Goal: Task Accomplishment & Management: Manage account settings

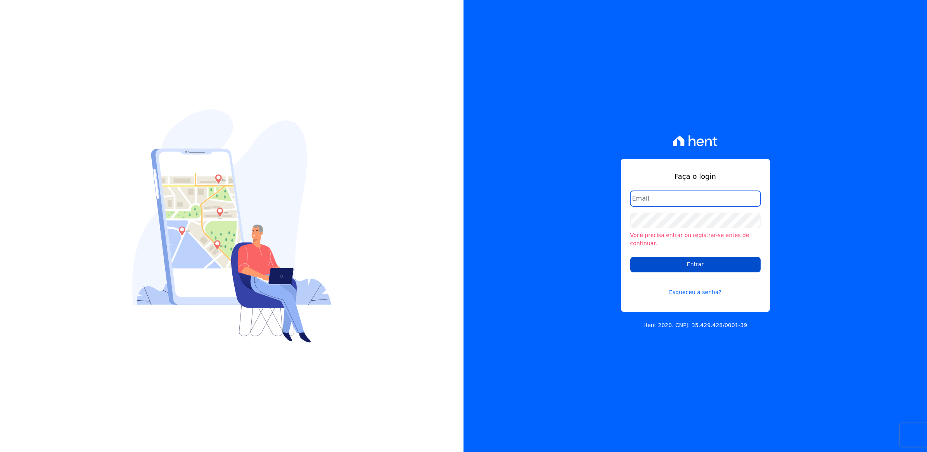
type input "[PERSON_NAME][EMAIL_ADDRESS][PERSON_NAME][DOMAIN_NAME]"
click at [685, 257] on input "Entrar" at bounding box center [695, 265] width 130 height 16
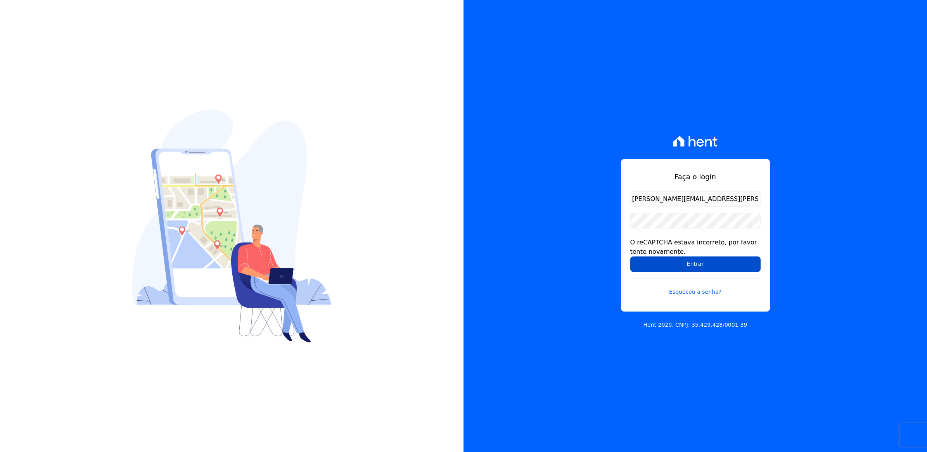
click at [714, 263] on input "Entrar" at bounding box center [695, 264] width 130 height 16
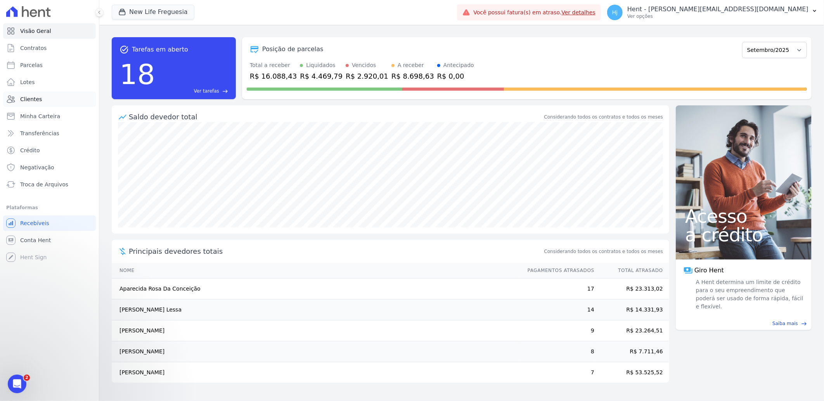
drag, startPoint x: 813, startPoint y: 0, endPoint x: 30, endPoint y: 102, distance: 789.3
click at [30, 102] on span "Clientes" at bounding box center [31, 99] width 22 height 8
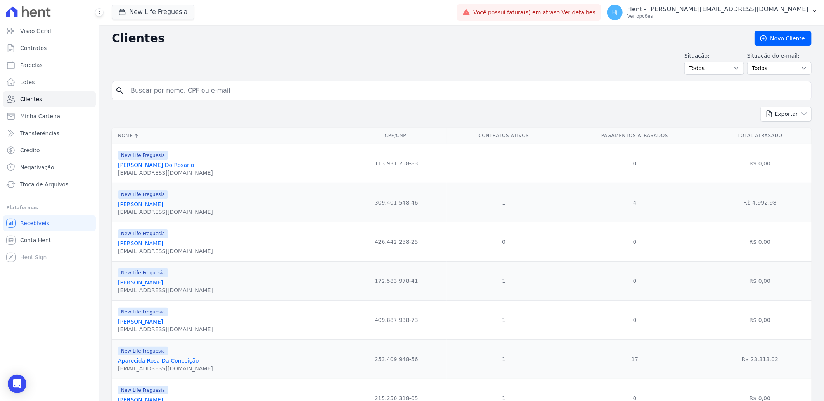
click at [185, 93] on input "search" at bounding box center [467, 91] width 682 height 16
paste input "[PERSON_NAME]"
type input "[PERSON_NAME]"
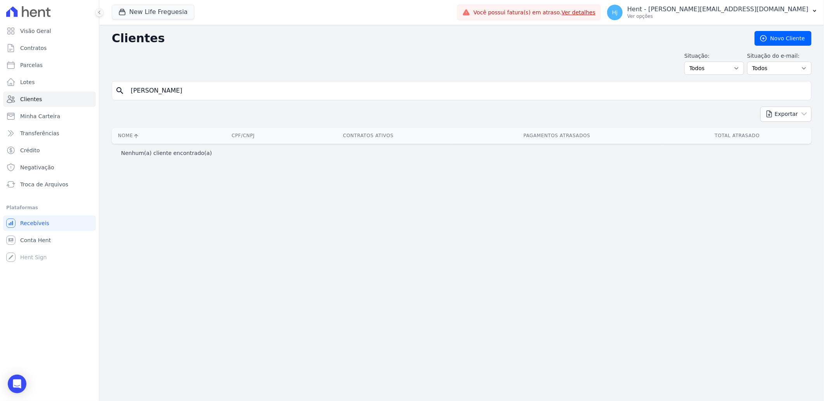
click at [218, 91] on input "[PERSON_NAME]" at bounding box center [467, 91] width 682 height 16
click at [154, 14] on button "New Life Freguesia" at bounding box center [153, 12] width 83 height 15
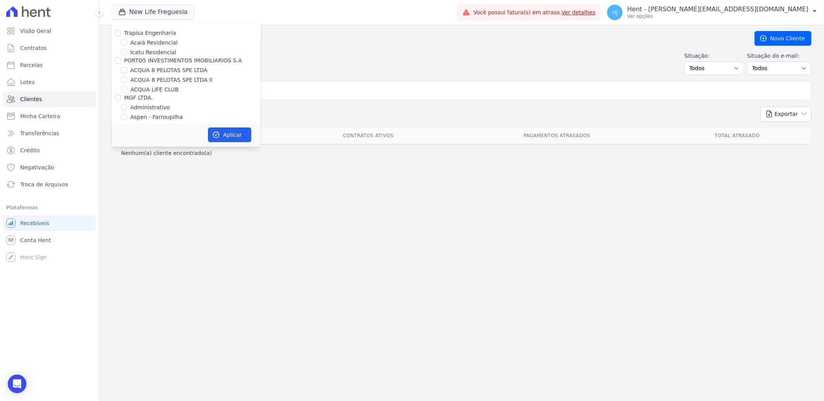
scroll to position [3120, 0]
click at [123, 162] on input "Mugango - Viva Iguaçu" at bounding box center [124, 165] width 6 height 6
checkbox input "true"
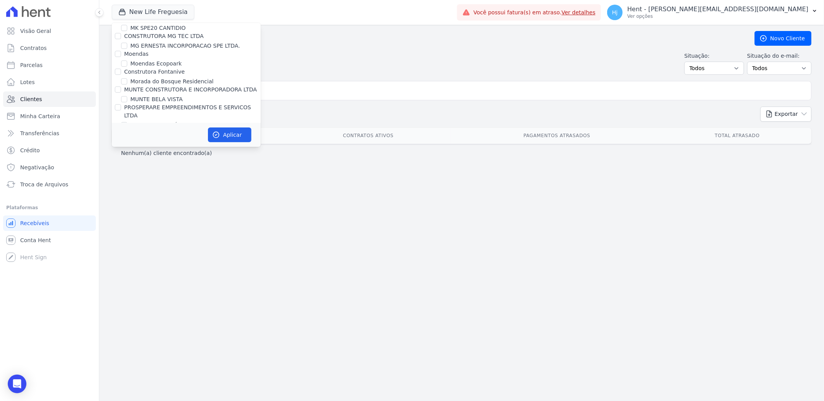
scroll to position [3465, 0]
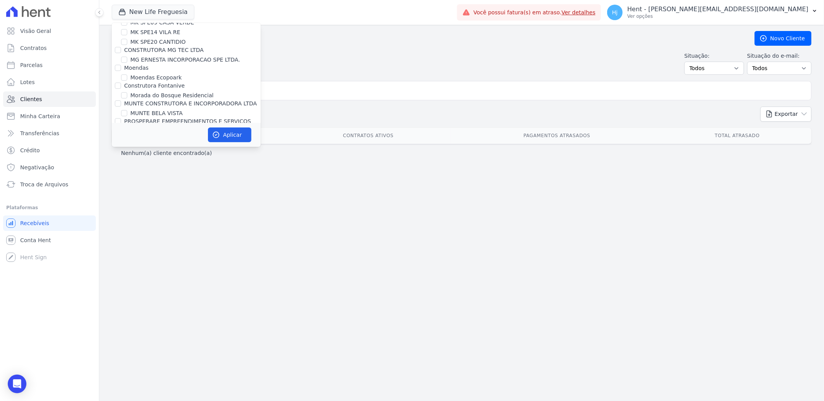
click at [123, 173] on input "New Life Freguesia" at bounding box center [124, 176] width 6 height 6
checkbox input "false"
click at [222, 130] on button "Aplicar" at bounding box center [229, 135] width 43 height 15
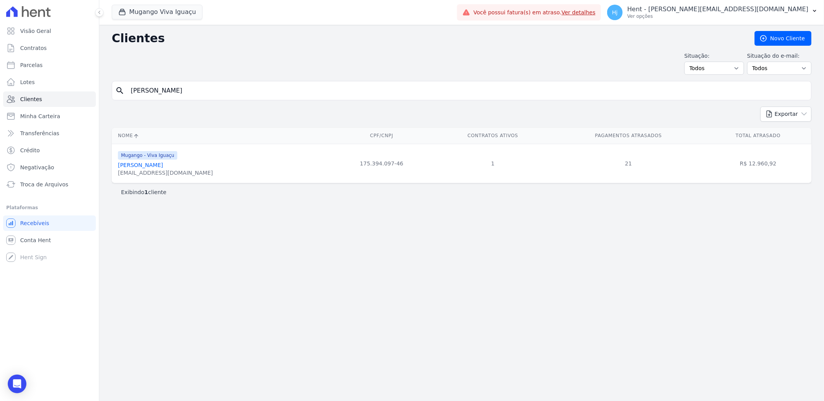
click at [156, 166] on link "[PERSON_NAME]" at bounding box center [140, 165] width 45 height 6
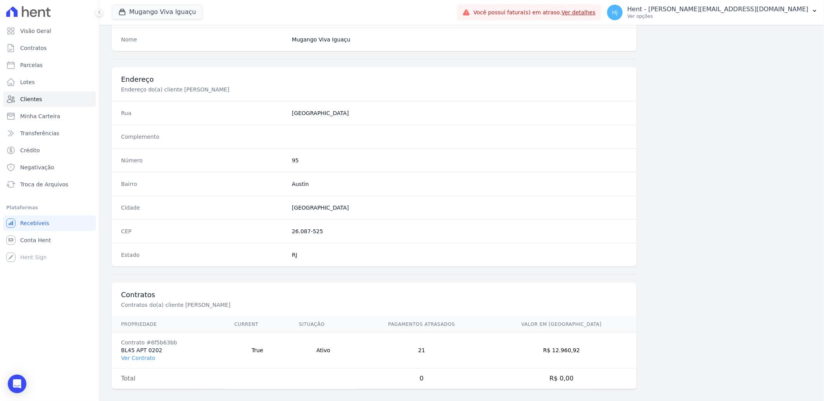
scroll to position [325, 0]
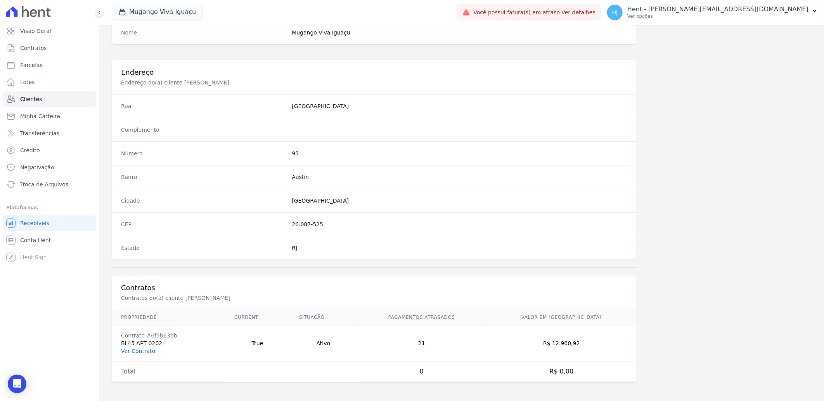
click at [137, 349] on link "Ver Contrato" at bounding box center [138, 351] width 34 height 6
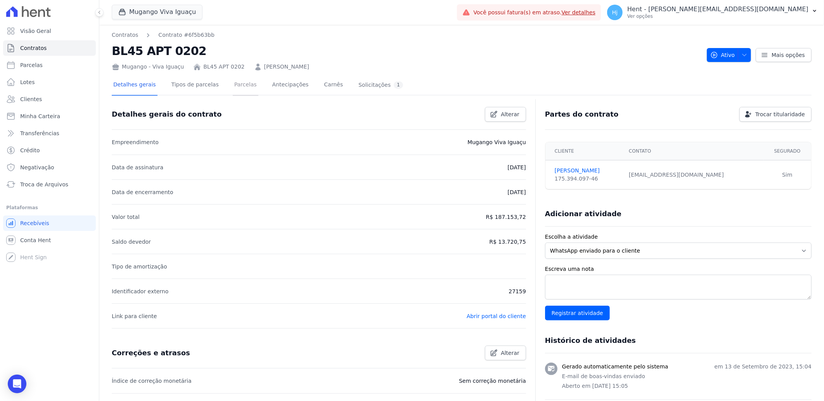
click at [237, 82] on link "Parcelas" at bounding box center [246, 85] width 26 height 21
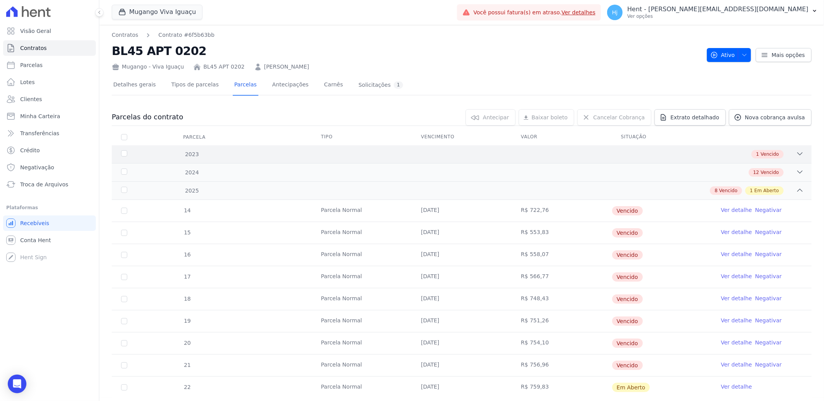
click at [643, 152] on div "1 Vencido" at bounding box center [495, 154] width 615 height 9
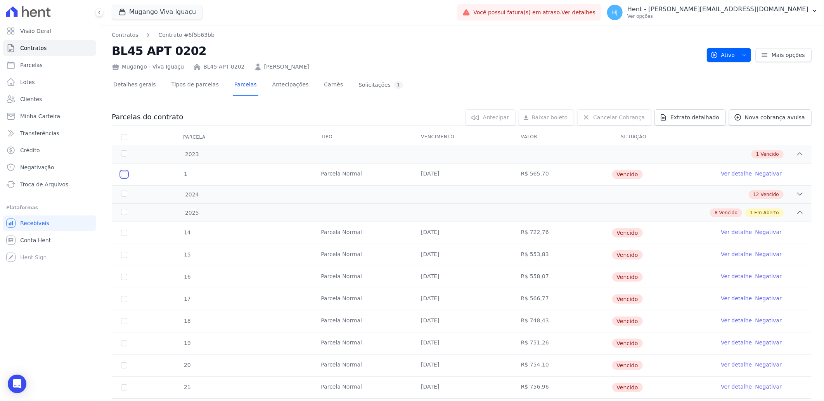
click at [123, 173] on input "checkbox" at bounding box center [124, 174] width 6 height 6
checkbox input "true"
click at [149, 193] on div "2024" at bounding box center [151, 195] width 64 height 8
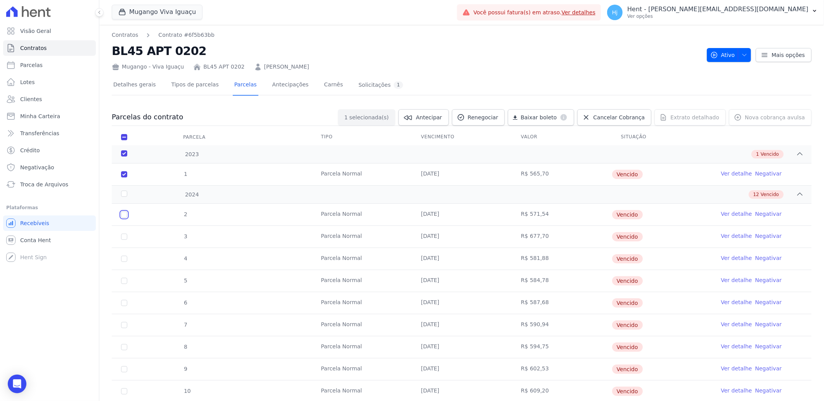
click at [124, 214] on input "checkbox" at bounding box center [124, 215] width 6 height 6
checkbox input "true"
click at [125, 236] on input "checkbox" at bounding box center [124, 237] width 6 height 6
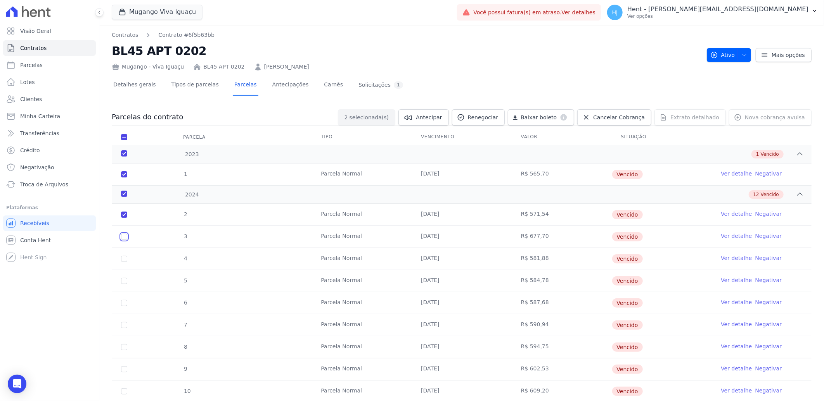
checkbox input "true"
click at [121, 258] on input "checkbox" at bounding box center [124, 259] width 6 height 6
checkbox input "true"
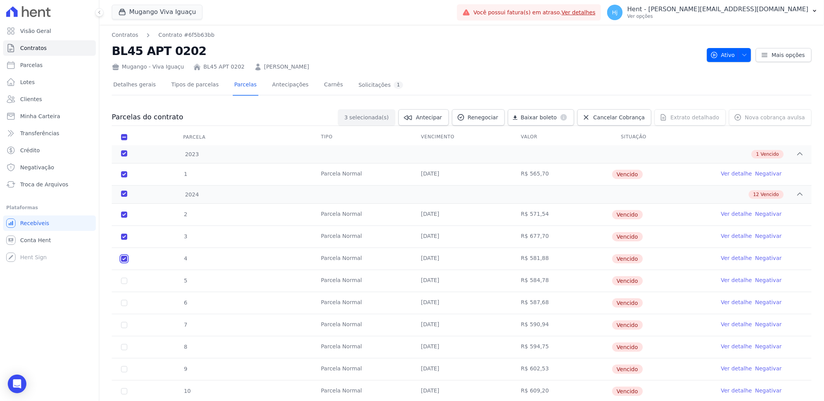
checkbox input "true"
click at [122, 280] on input "checkbox" at bounding box center [124, 281] width 6 height 6
checkbox input "true"
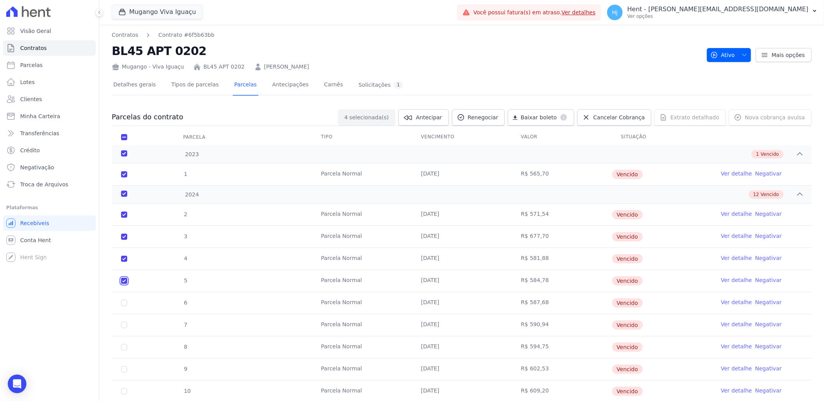
checkbox input "true"
click at [123, 303] on input "checkbox" at bounding box center [124, 303] width 6 height 6
checkbox input "true"
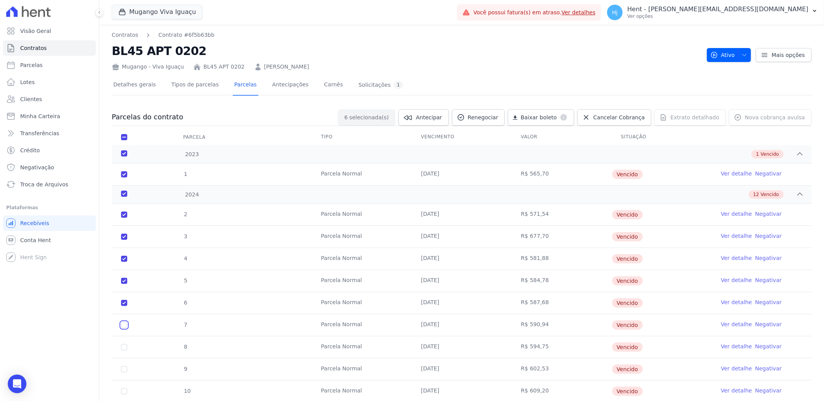
click at [123, 324] on input "checkbox" at bounding box center [124, 325] width 6 height 6
checkbox input "true"
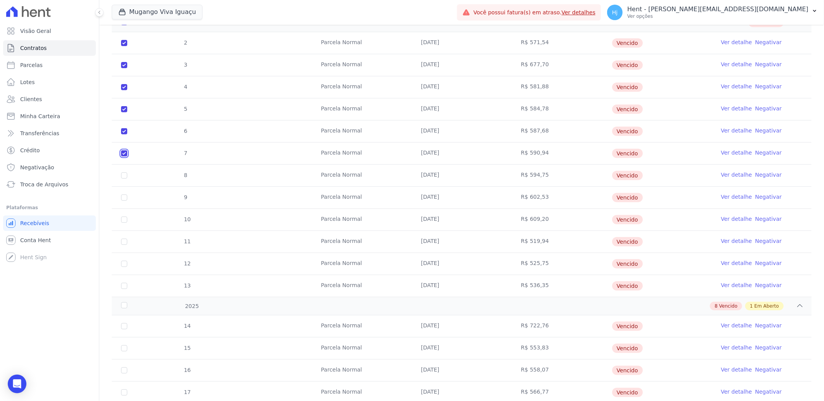
scroll to position [172, 0]
click at [121, 176] on input "checkbox" at bounding box center [124, 175] width 6 height 6
checkbox input "true"
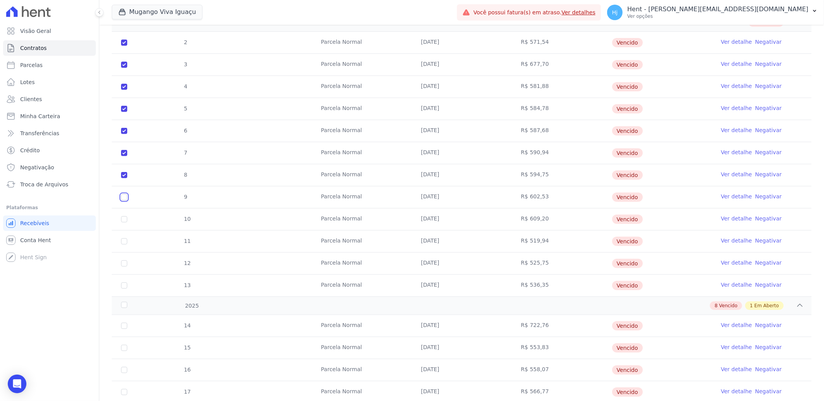
click at [126, 197] on input "checkbox" at bounding box center [124, 197] width 6 height 6
checkbox input "true"
click at [124, 221] on input "checkbox" at bounding box center [124, 219] width 6 height 6
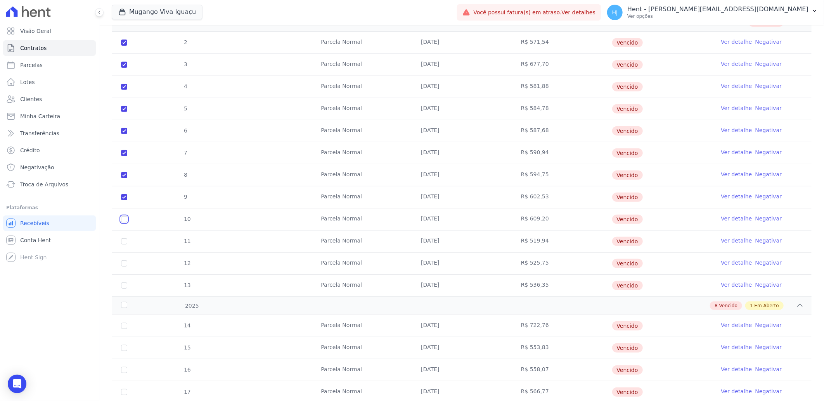
checkbox input "true"
click at [124, 242] on input "checkbox" at bounding box center [124, 242] width 6 height 6
checkbox input "true"
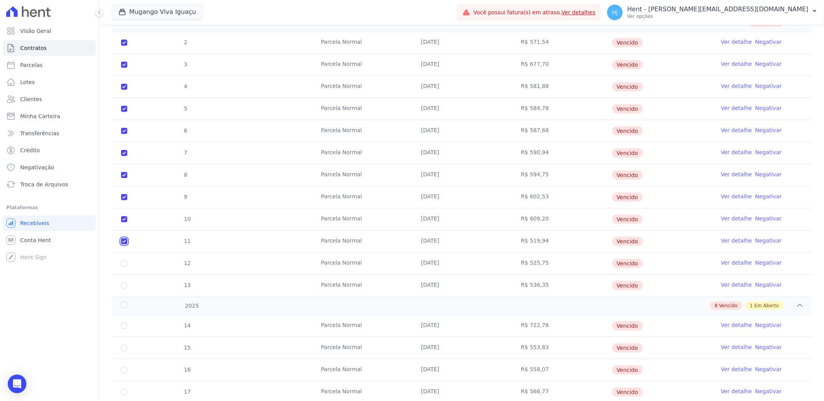
checkbox input "true"
click at [124, 261] on input "checkbox" at bounding box center [124, 264] width 6 height 6
checkbox input "true"
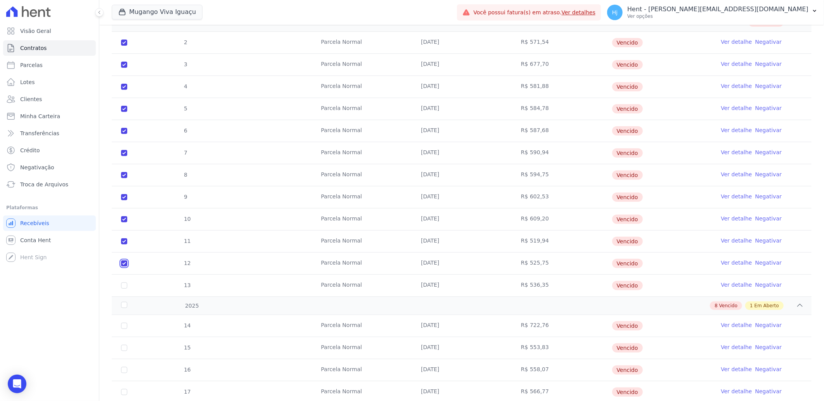
checkbox input "true"
click at [124, 286] on input "checkbox" at bounding box center [124, 286] width 6 height 6
checkbox input "true"
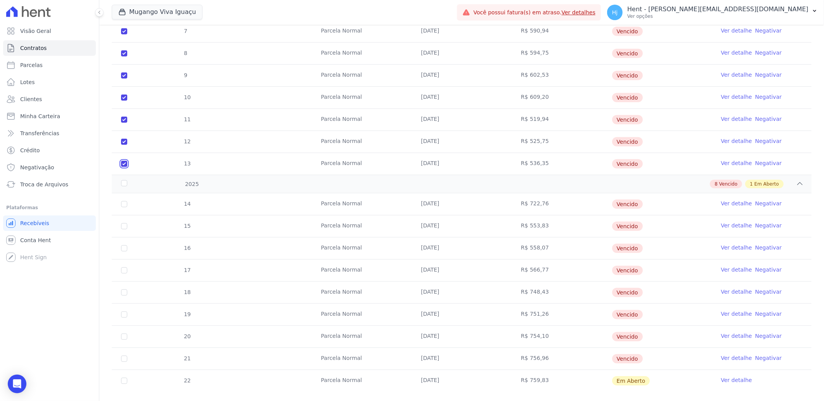
scroll to position [308, 0]
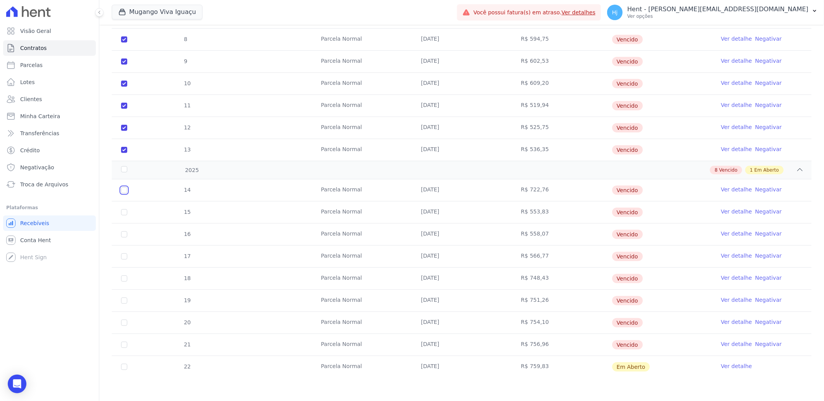
click at [124, 190] on input "checkbox" at bounding box center [124, 190] width 6 height 6
checkbox input "true"
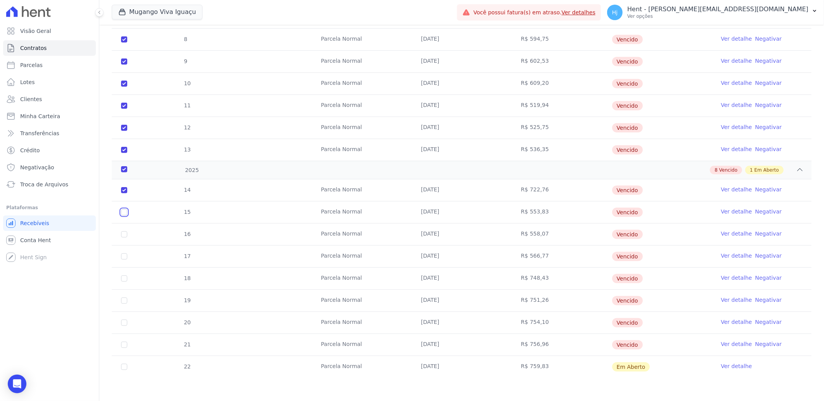
click at [124, 211] on input "checkbox" at bounding box center [124, 212] width 6 height 6
checkbox input "true"
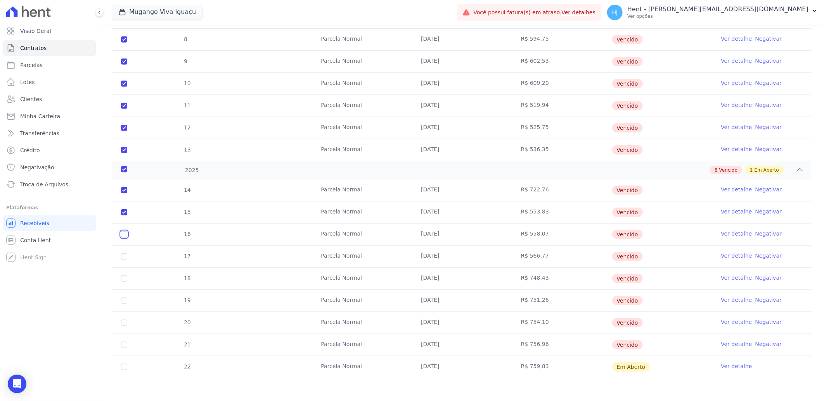
click at [124, 232] on input "checkbox" at bounding box center [124, 235] width 6 height 6
checkbox input "true"
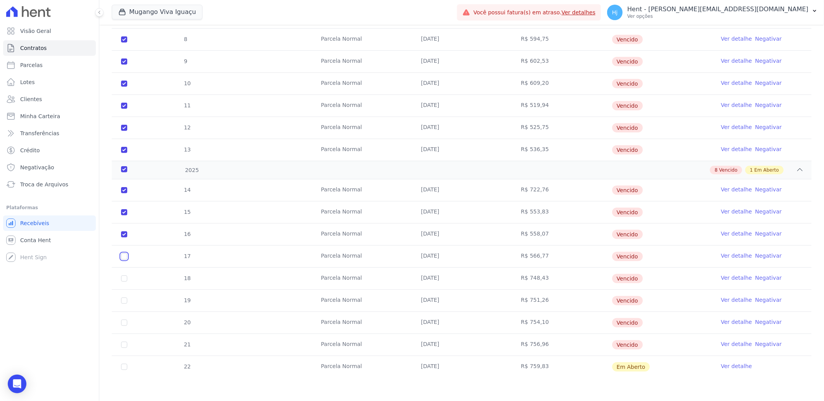
click at [122, 257] on input "checkbox" at bounding box center [124, 257] width 6 height 6
checkbox input "true"
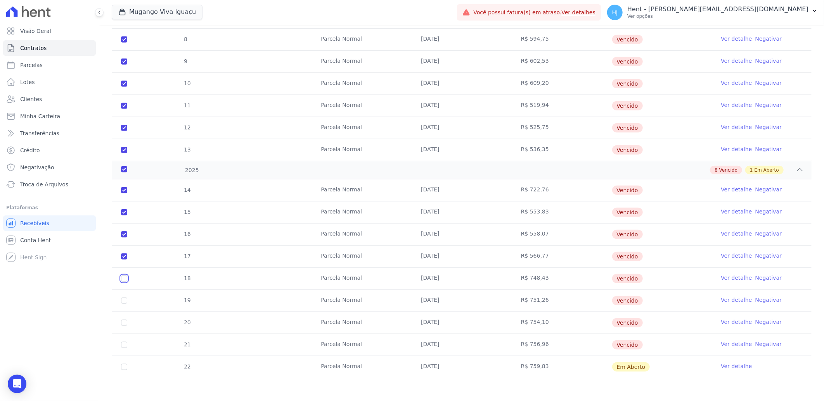
click at [123, 280] on input "checkbox" at bounding box center [124, 279] width 6 height 6
checkbox input "true"
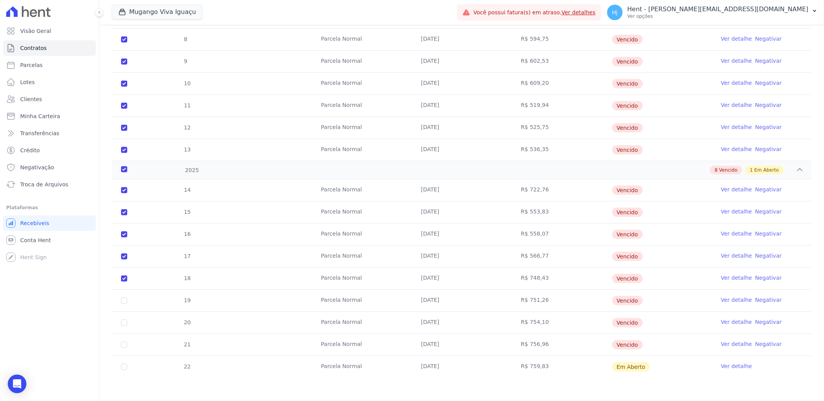
click at [127, 303] on td "19" at bounding box center [124, 301] width 25 height 22
click at [122, 300] on input "checkbox" at bounding box center [124, 301] width 6 height 6
checkbox input "true"
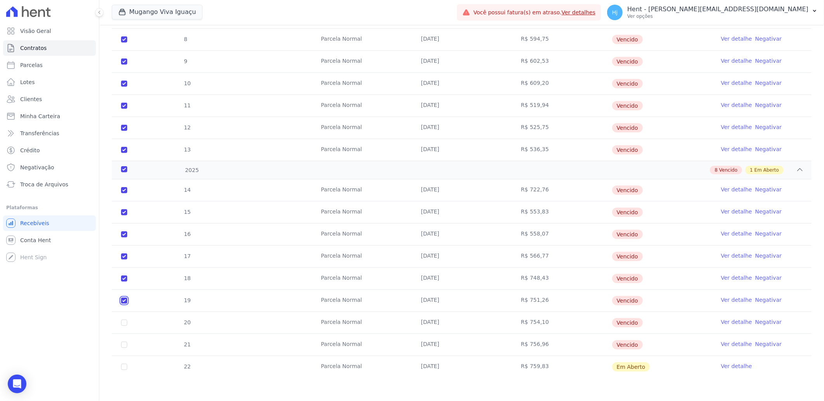
checkbox input "true"
click at [124, 321] on input "checkbox" at bounding box center [124, 323] width 6 height 6
checkbox input "true"
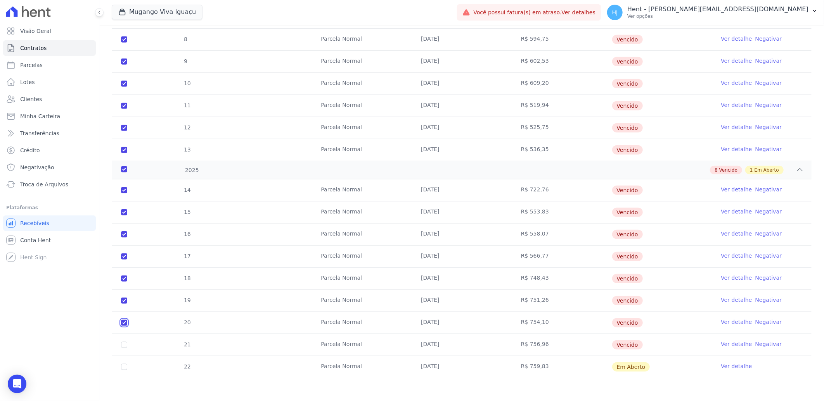
checkbox input "true"
click at [124, 345] on input "checkbox" at bounding box center [124, 345] width 6 height 6
checkbox input "true"
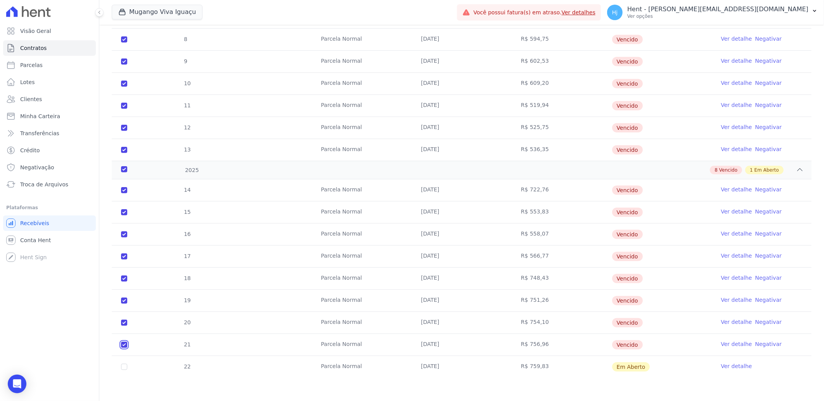
checkbox input "true"
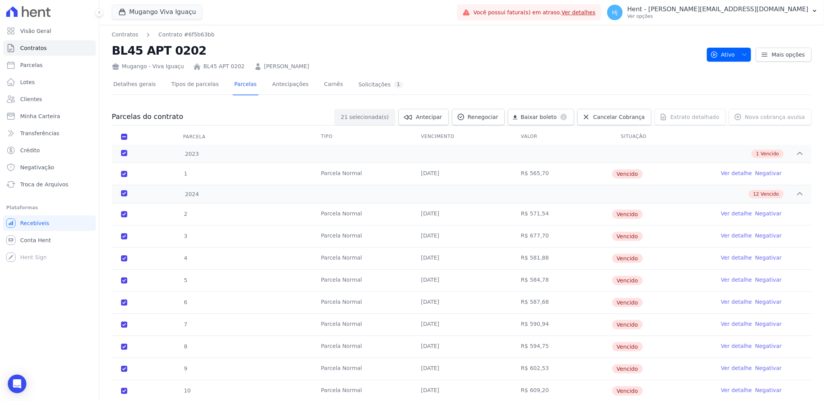
scroll to position [0, 0]
click at [487, 118] on span "Renegociar" at bounding box center [483, 118] width 31 height 8
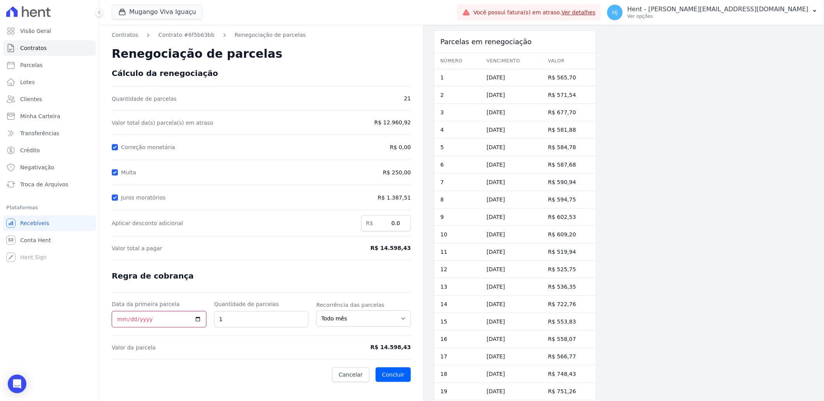
click at [117, 318] on input "Data da primeira parcela" at bounding box center [159, 319] width 95 height 16
type input "[DATE]"
click at [254, 323] on input "1" at bounding box center [261, 319] width 95 height 16
click at [243, 322] on input "130" at bounding box center [261, 319] width 95 height 16
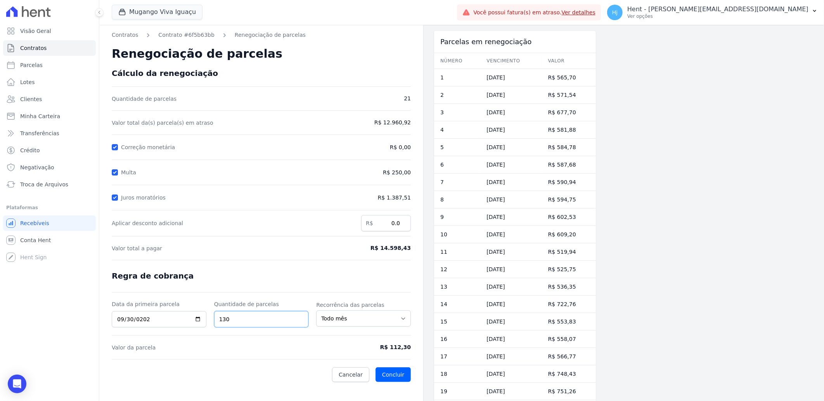
click at [242, 322] on input "130" at bounding box center [261, 319] width 95 height 16
click at [242, 322] on input "50" at bounding box center [261, 319] width 95 height 16
click at [235, 323] on input "50" at bounding box center [261, 319] width 95 height 16
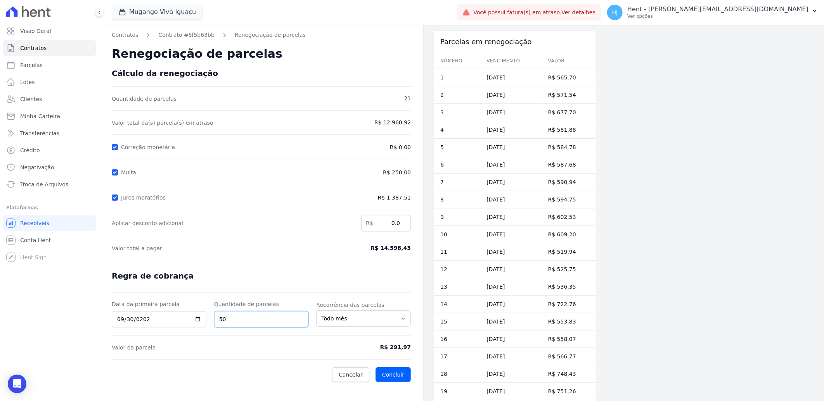
click at [226, 319] on input "50" at bounding box center [261, 319] width 95 height 16
click at [226, 319] on input "30" at bounding box center [261, 319] width 95 height 16
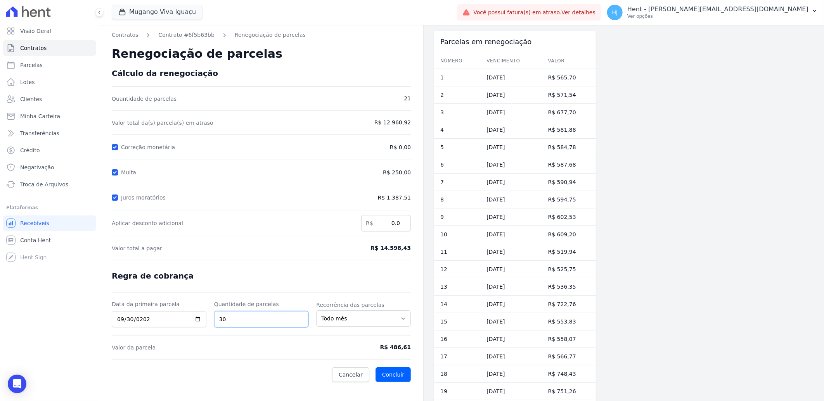
click at [226, 319] on input "30" at bounding box center [261, 319] width 95 height 16
type input "40"
click at [349, 374] on span "Cancelar" at bounding box center [351, 375] width 24 height 8
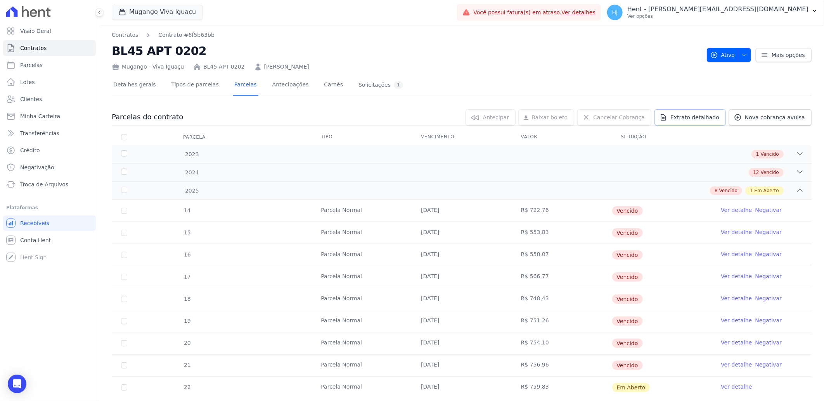
click at [688, 116] on span "Extrato detalhado" at bounding box center [694, 118] width 49 height 8
click at [785, 115] on span "Exportar PDF" at bounding box center [798, 118] width 41 height 8
click at [36, 98] on span "Clientes" at bounding box center [31, 99] width 22 height 8
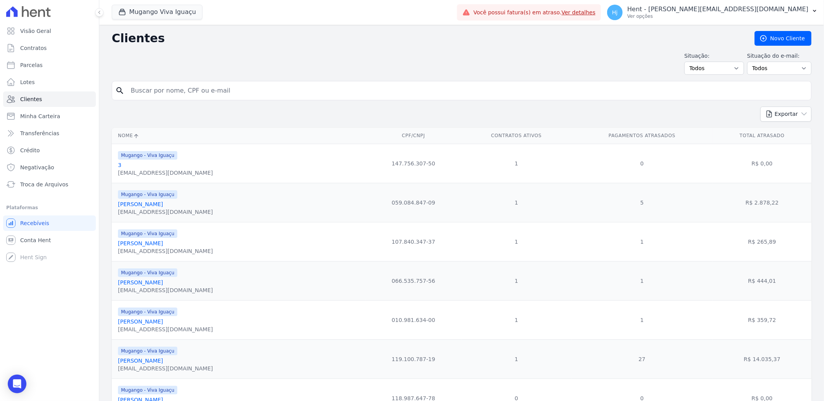
click at [184, 88] on input "search" at bounding box center [467, 91] width 682 height 16
paste input "[PERSON_NAME] [PERSON_NAME]"
type input "[PERSON_NAME] [PERSON_NAME]"
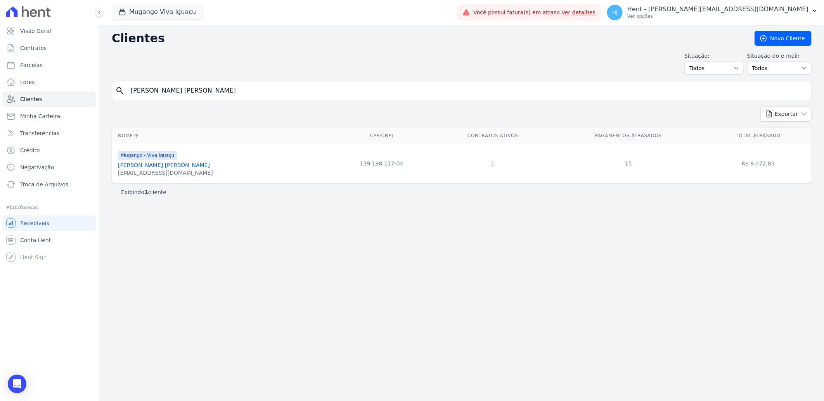
click at [144, 167] on link "[PERSON_NAME] [PERSON_NAME]" at bounding box center [164, 165] width 92 height 6
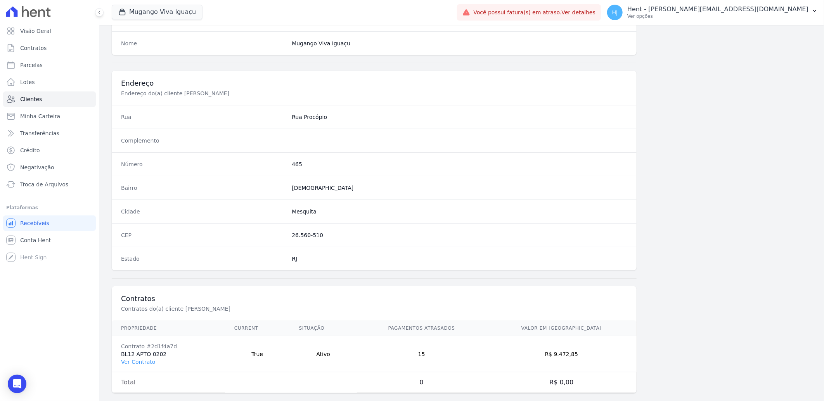
scroll to position [325, 0]
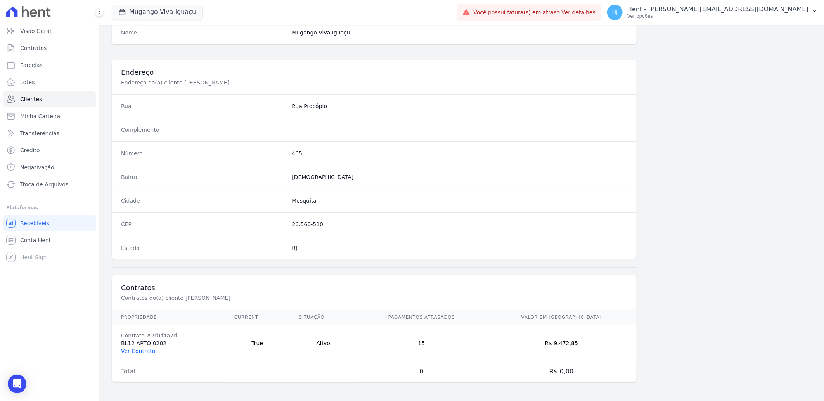
click at [138, 350] on link "Ver Contrato" at bounding box center [138, 351] width 34 height 6
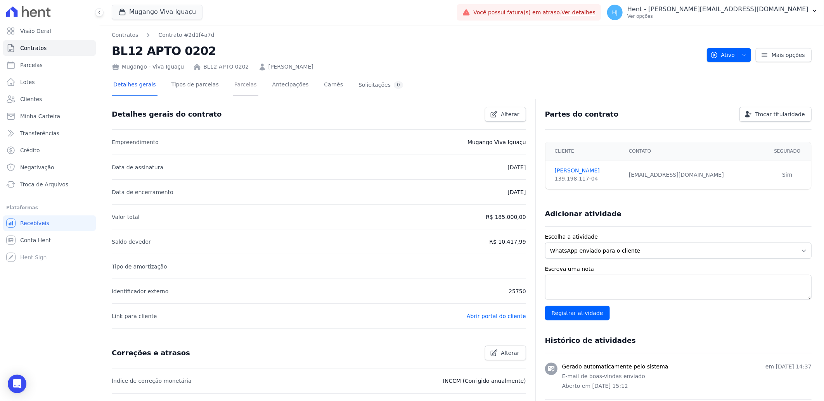
click at [235, 84] on link "Parcelas" at bounding box center [246, 85] width 26 height 21
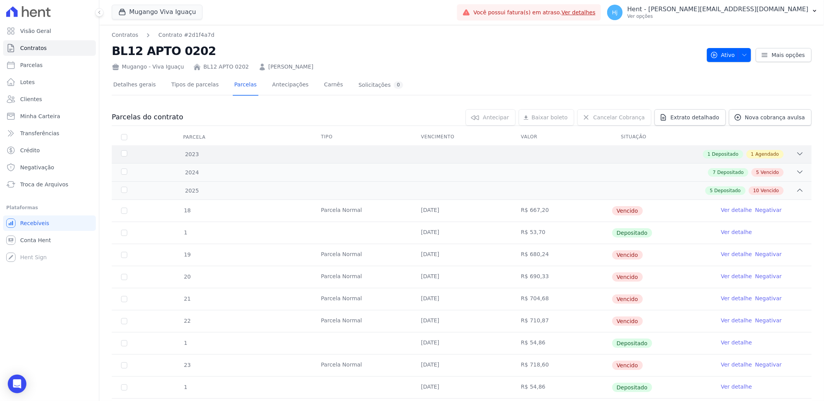
click at [466, 156] on div "1 Depositado 1 Agendado" at bounding box center [495, 154] width 615 height 9
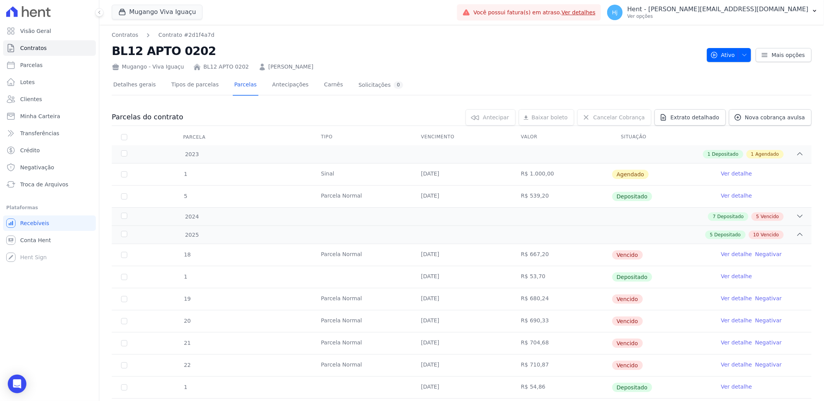
click at [721, 172] on link "Ver detalhe" at bounding box center [736, 174] width 31 height 8
click at [122, 174] on input "checkbox" at bounding box center [124, 174] width 6 height 6
checkbox input "true"
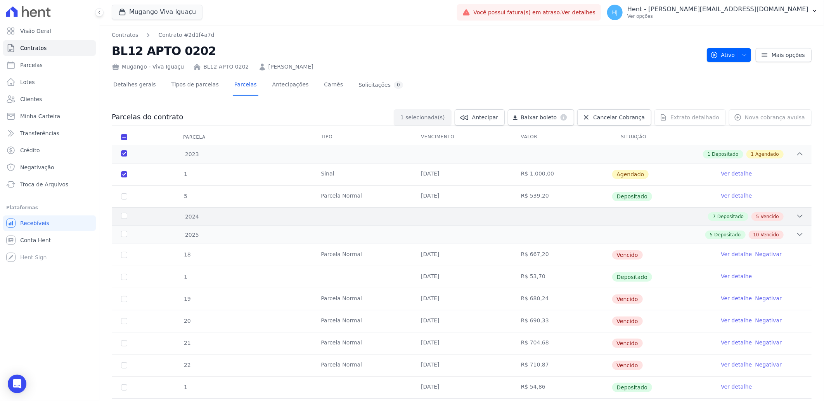
click at [123, 216] on div "2024" at bounding box center [151, 217] width 64 height 8
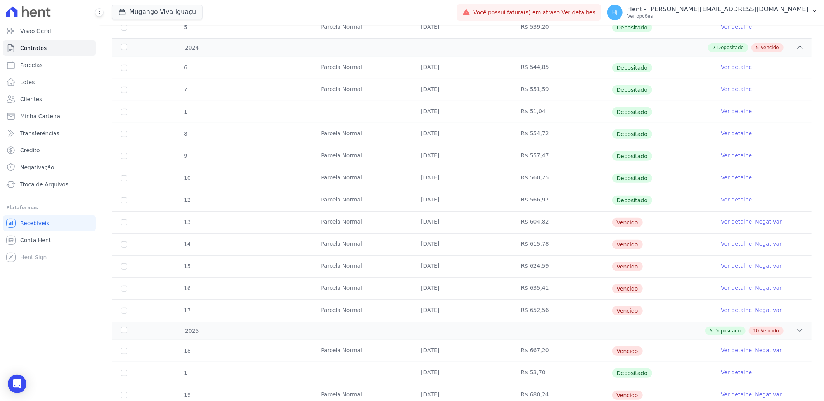
scroll to position [215, 0]
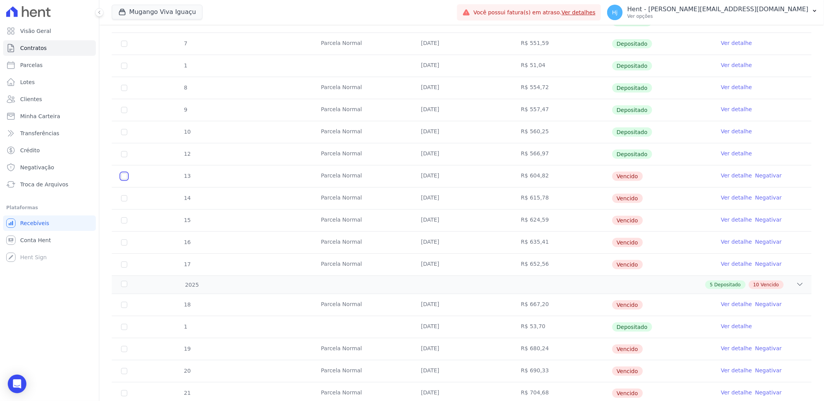
click at [125, 175] on input "checkbox" at bounding box center [124, 176] width 6 height 6
checkbox input "true"
click at [125, 199] on input "checkbox" at bounding box center [124, 198] width 6 height 6
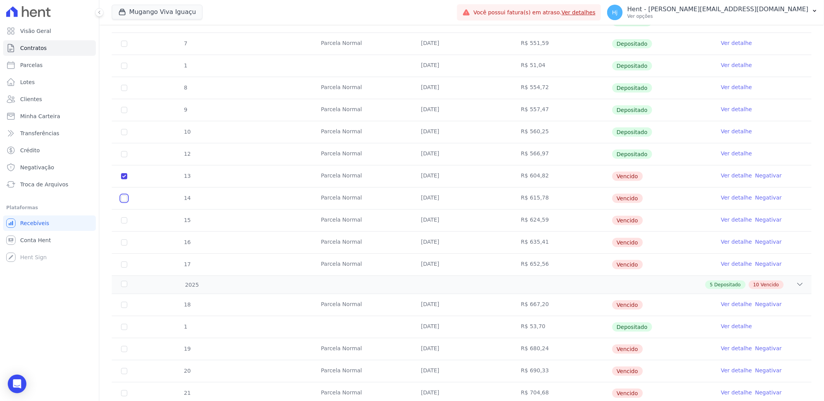
checkbox input "true"
click at [124, 220] on input "checkbox" at bounding box center [124, 221] width 6 height 6
checkbox input "true"
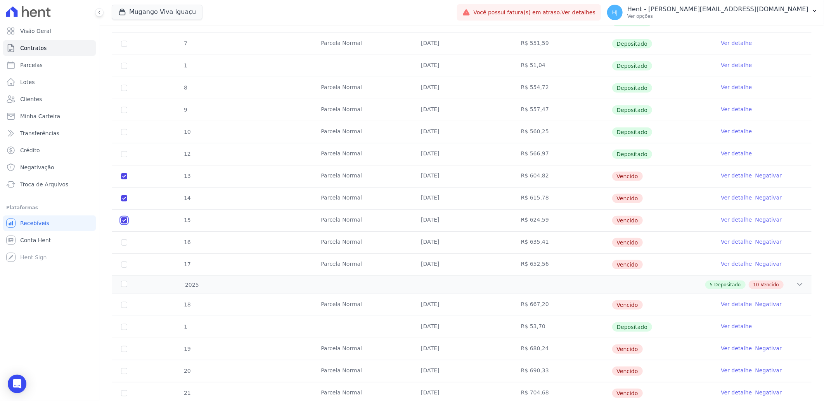
checkbox input "true"
click at [123, 244] on input "checkbox" at bounding box center [124, 243] width 6 height 6
checkbox input "true"
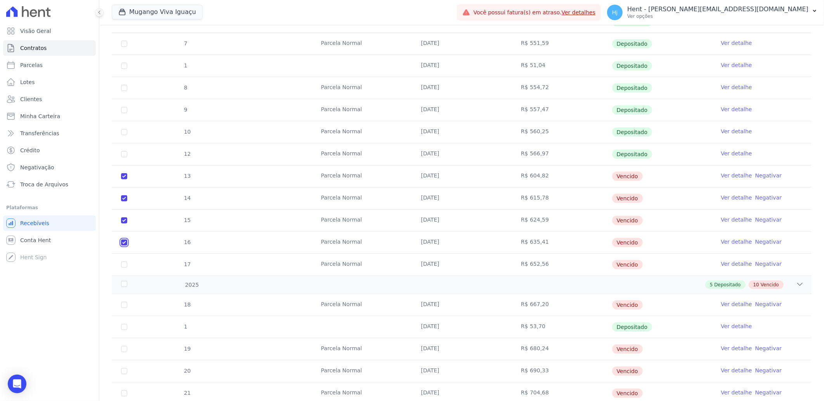
checkbox input "true"
click at [124, 264] on input "checkbox" at bounding box center [124, 265] width 6 height 6
checkbox input "true"
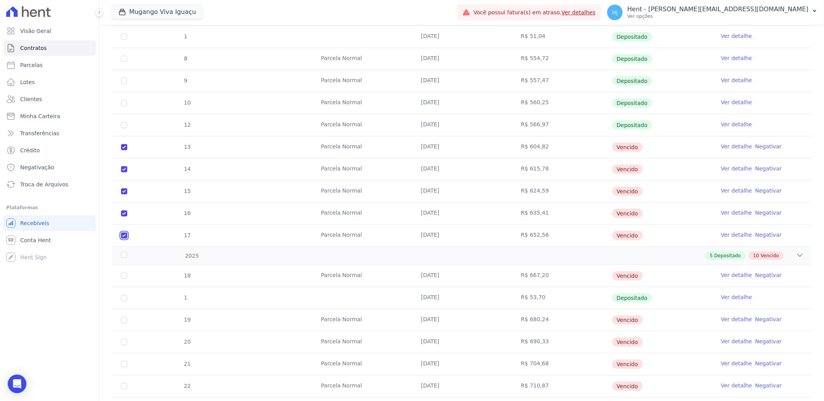
scroll to position [258, 0]
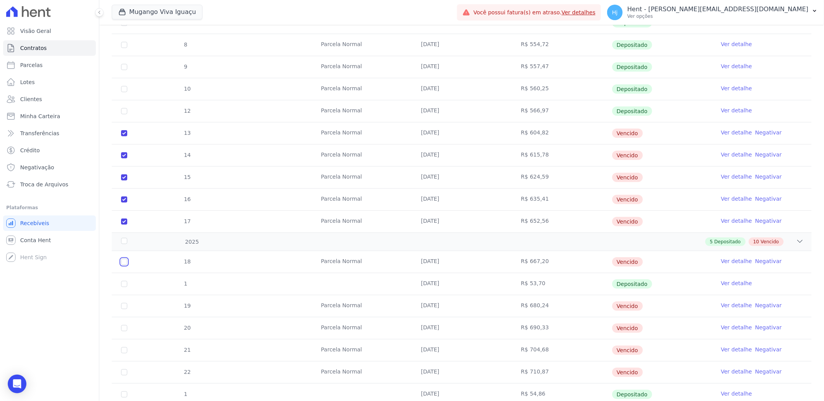
click at [124, 263] on input "checkbox" at bounding box center [124, 262] width 6 height 6
checkbox input "true"
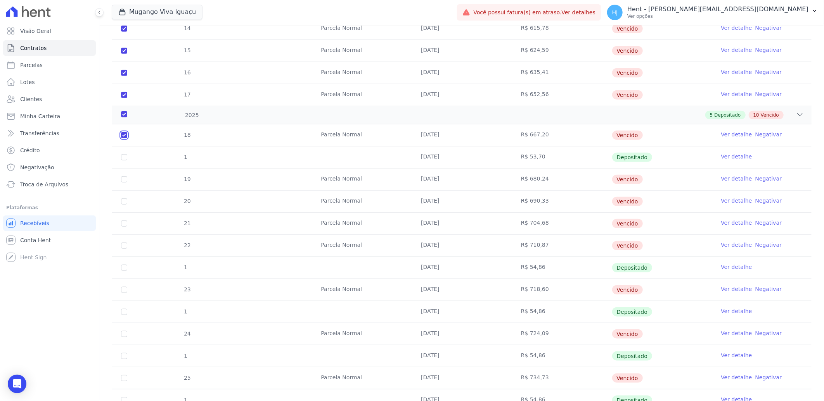
scroll to position [388, 0]
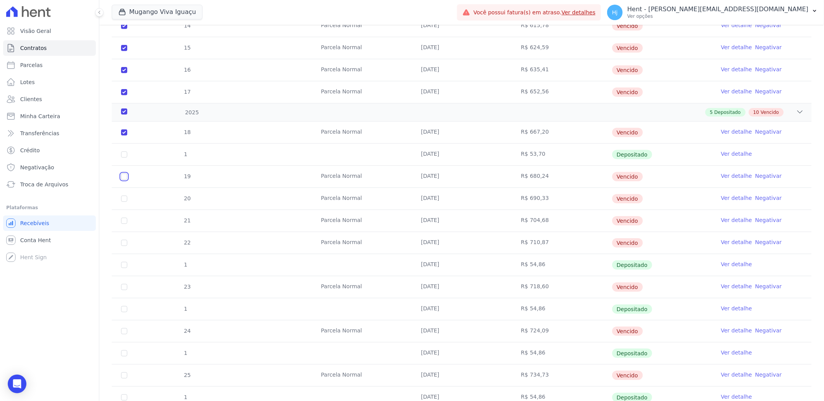
click at [122, 179] on input "checkbox" at bounding box center [124, 177] width 6 height 6
checkbox input "true"
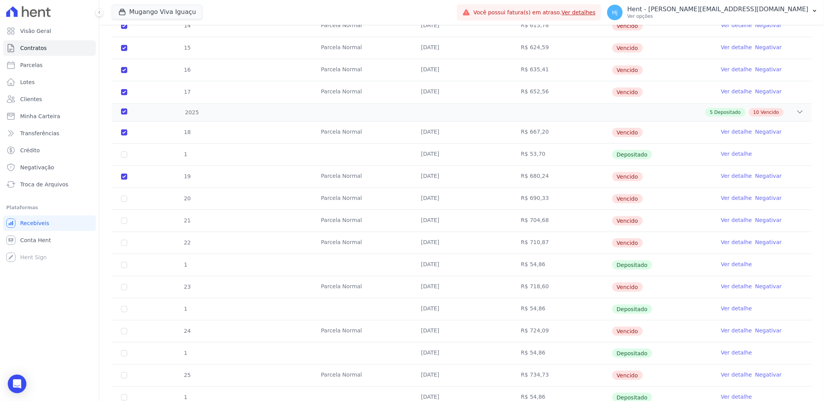
click at [121, 201] on td "20" at bounding box center [124, 199] width 25 height 22
click at [123, 199] on input "checkbox" at bounding box center [124, 199] width 6 height 6
checkbox input "true"
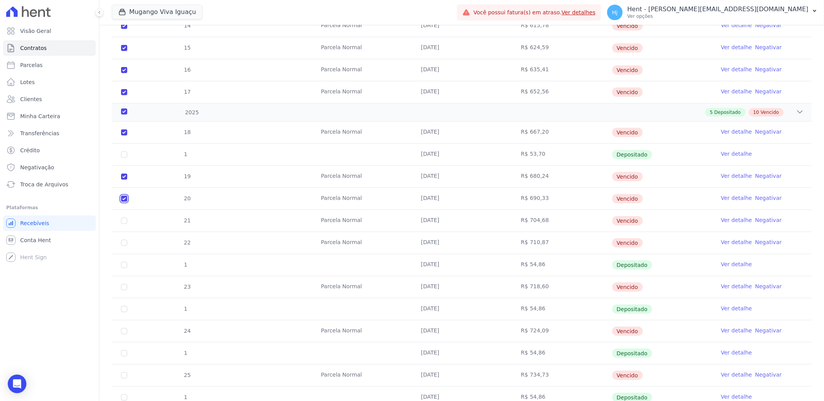
checkbox input "true"
click at [124, 220] on input "checkbox" at bounding box center [124, 221] width 6 height 6
checkbox input "true"
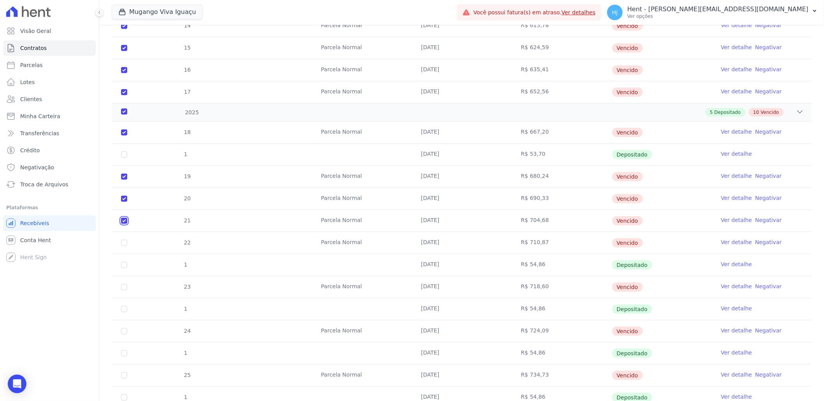
checkbox input "true"
click at [123, 243] on input "checkbox" at bounding box center [124, 243] width 6 height 6
checkbox input "true"
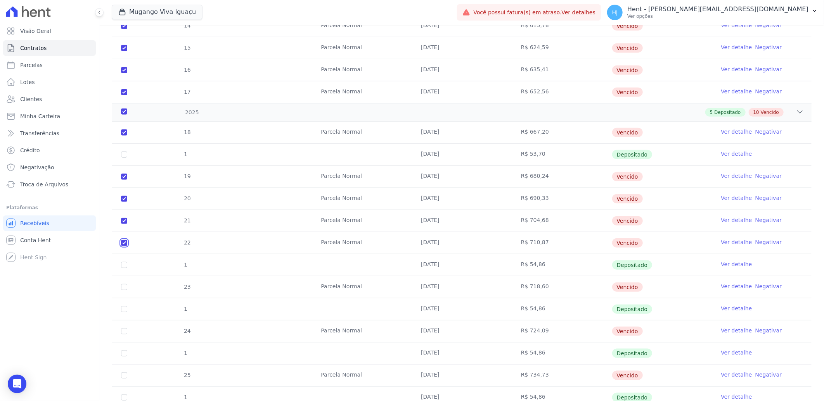
checkbox input "true"
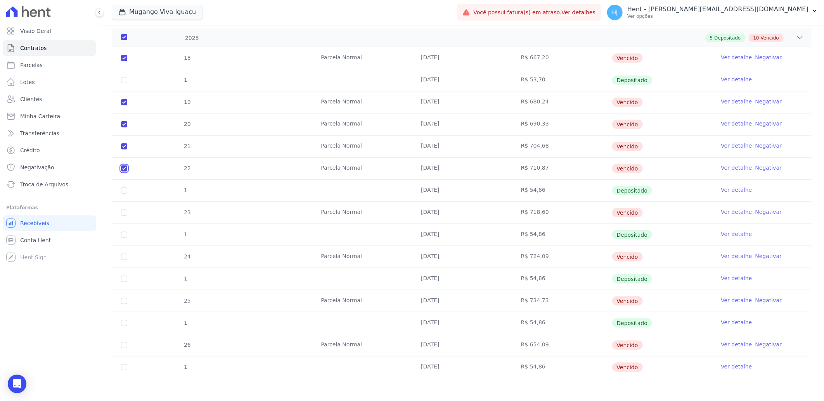
scroll to position [463, 0]
click at [125, 213] on input "checkbox" at bounding box center [124, 212] width 6 height 6
checkbox input "true"
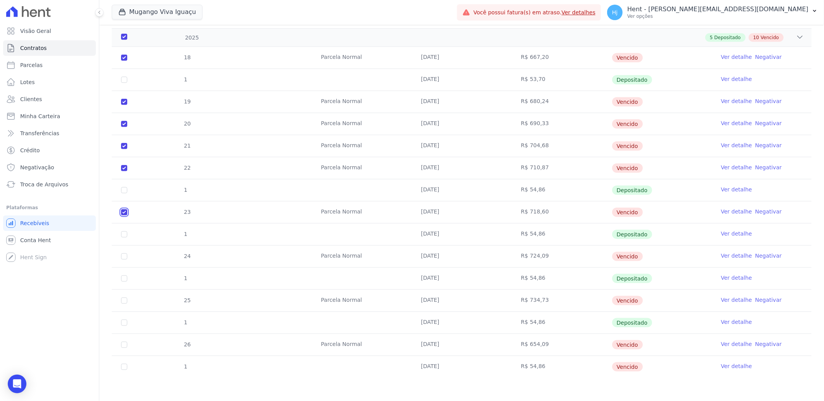
checkbox input "true"
click at [125, 258] on input "checkbox" at bounding box center [124, 257] width 6 height 6
checkbox input "true"
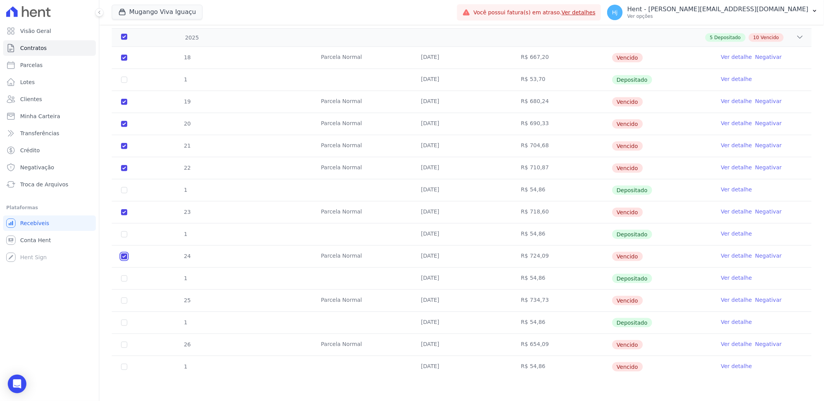
checkbox input "true"
click at [125, 302] on input "checkbox" at bounding box center [124, 301] width 6 height 6
checkbox input "true"
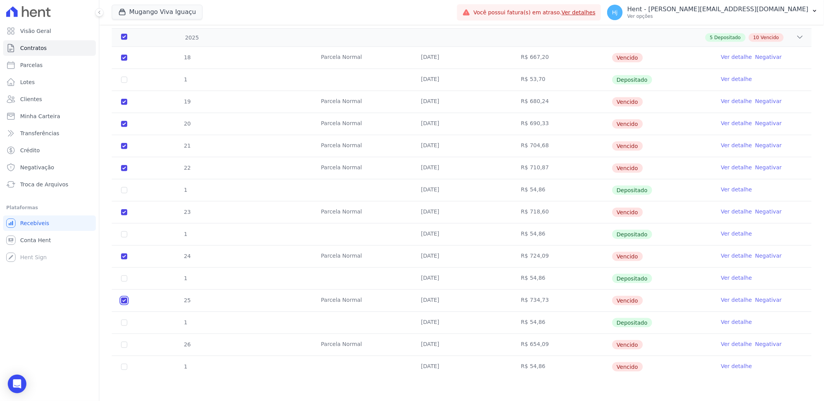
checkbox input "true"
drag, startPoint x: 123, startPoint y: 344, endPoint x: 127, endPoint y: 354, distance: 10.9
click at [123, 344] on input "checkbox" at bounding box center [124, 345] width 6 height 6
checkbox input "true"
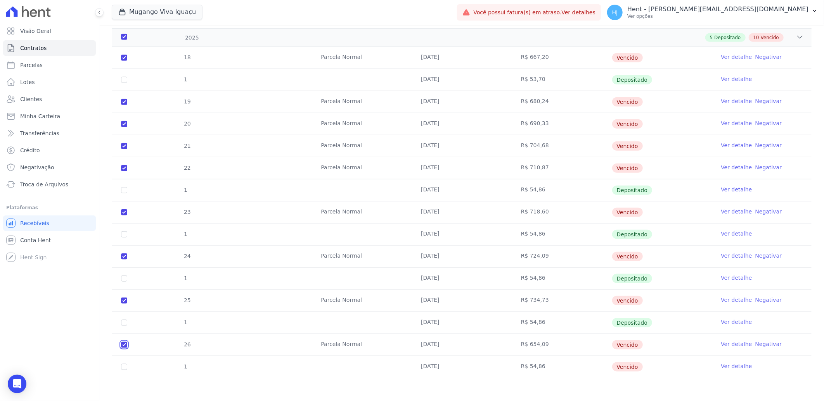
checkbox input "true"
click at [126, 368] on input "checkbox" at bounding box center [124, 367] width 6 height 6
checkbox input "true"
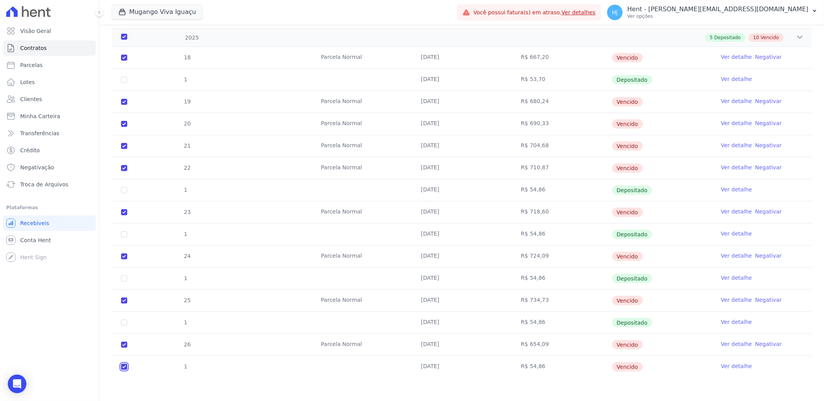
checkbox input "true"
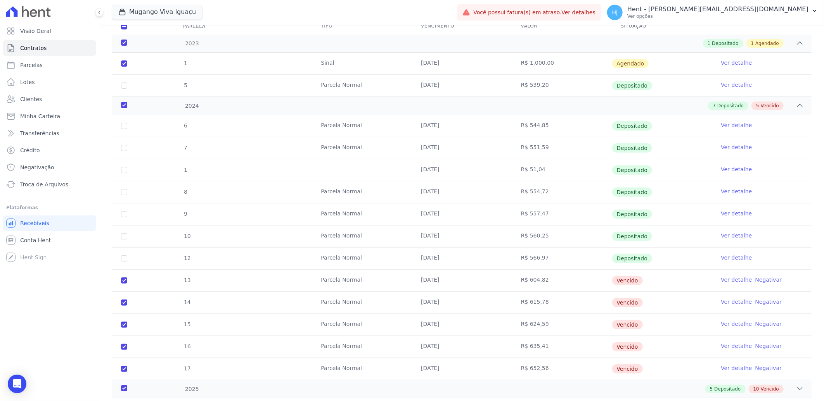
scroll to position [0, 0]
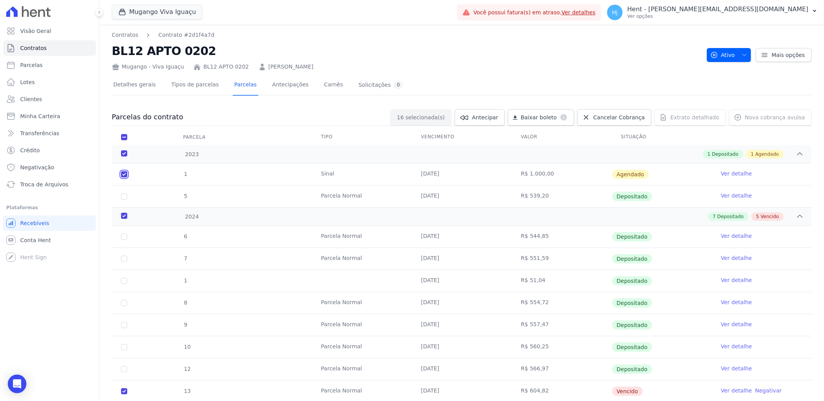
click at [125, 175] on input "checkbox" at bounding box center [124, 174] width 6 height 6
checkbox input "false"
checkbox input "true"
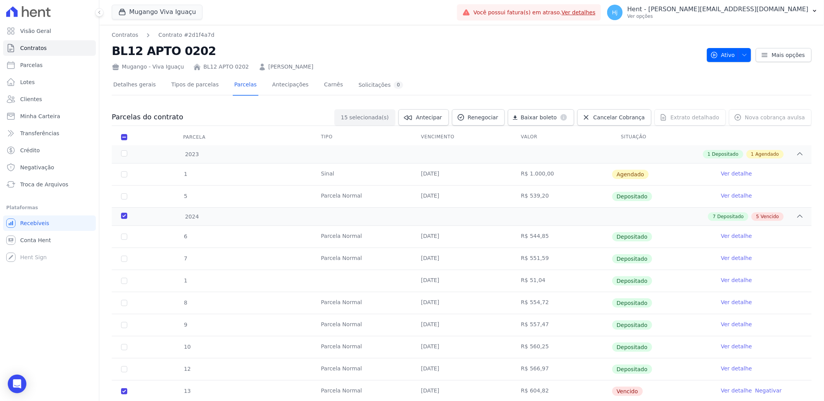
click at [123, 178] on td "1" at bounding box center [124, 175] width 25 height 22
click at [124, 175] on input "checkbox" at bounding box center [124, 174] width 6 height 6
checkbox input "true"
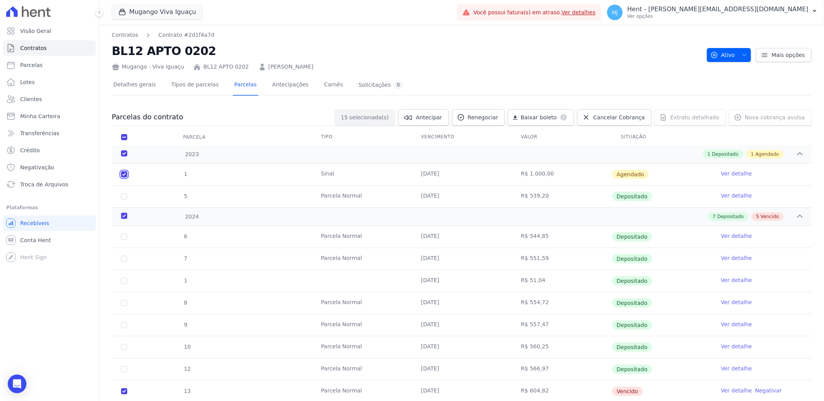
checkbox input "true"
click at [125, 175] on input "checkbox" at bounding box center [124, 174] width 6 height 6
checkbox input "false"
checkbox input "true"
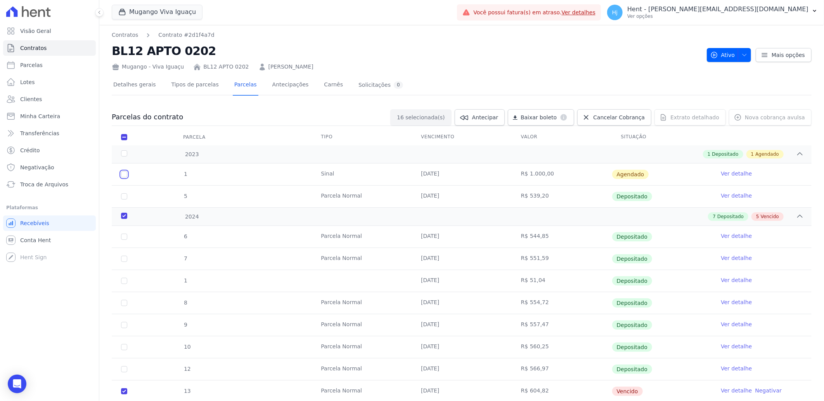
checkbox input "true"
click at [763, 218] on span "Vencido" at bounding box center [770, 216] width 18 height 7
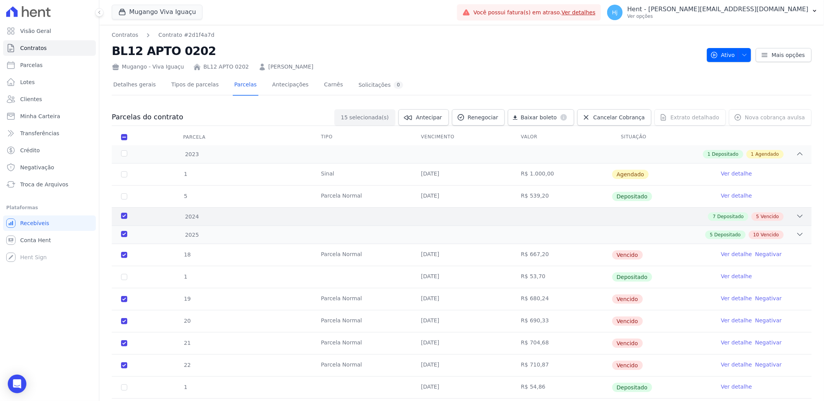
click at [764, 218] on span "Vencido" at bounding box center [770, 216] width 18 height 7
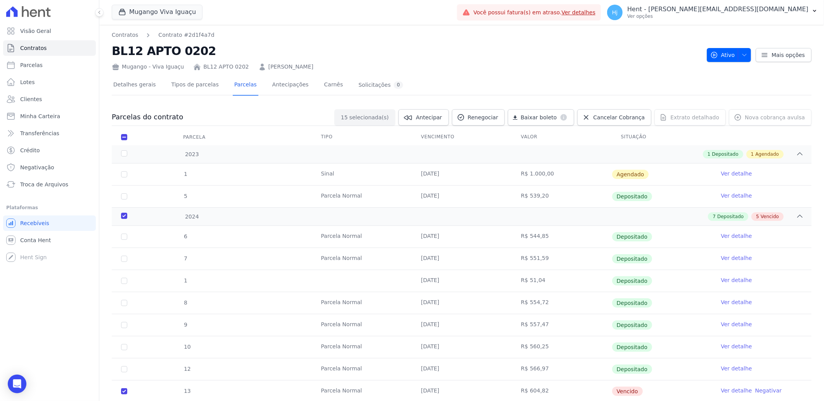
click at [724, 175] on link "Ver detalhe" at bounding box center [736, 174] width 31 height 8
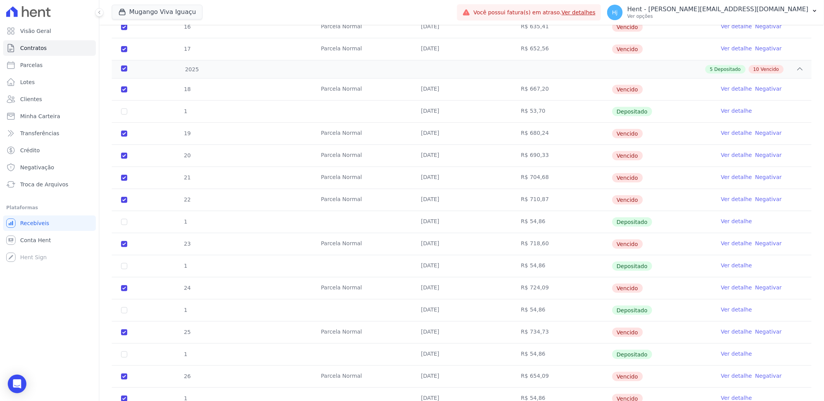
scroll to position [463, 0]
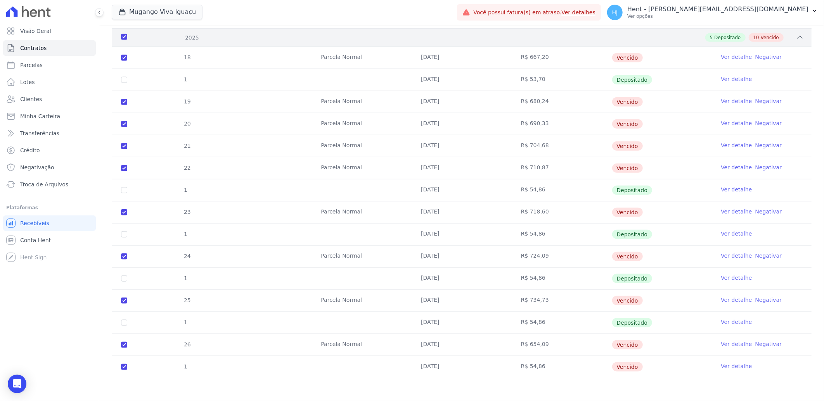
click at [765, 35] on span "Vencido" at bounding box center [770, 37] width 18 height 7
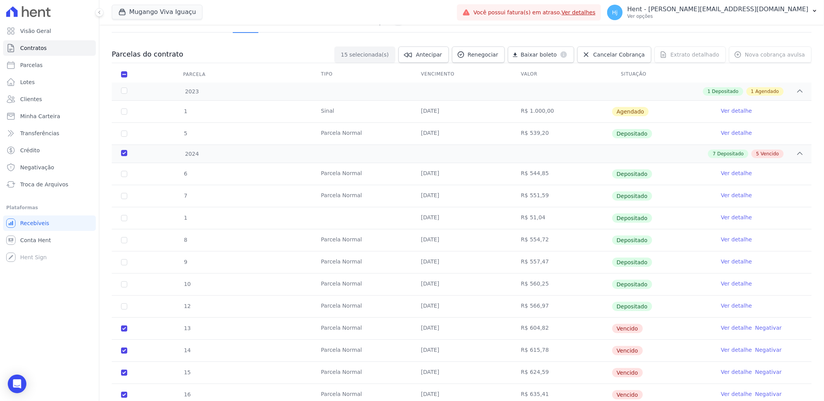
scroll to position [0, 0]
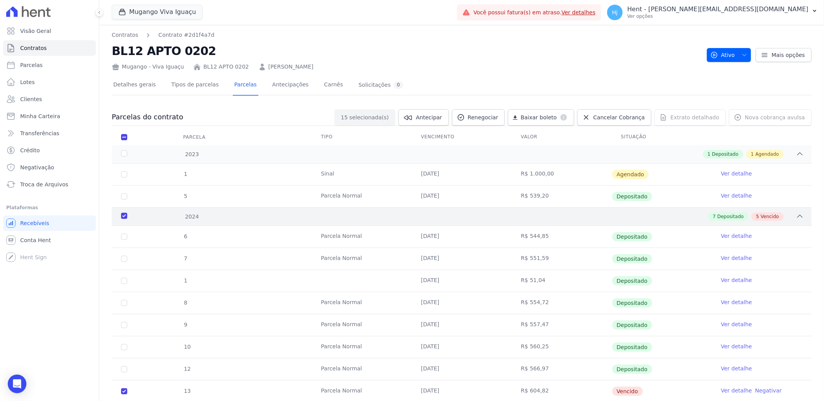
click at [764, 215] on span "Vencido" at bounding box center [770, 216] width 18 height 7
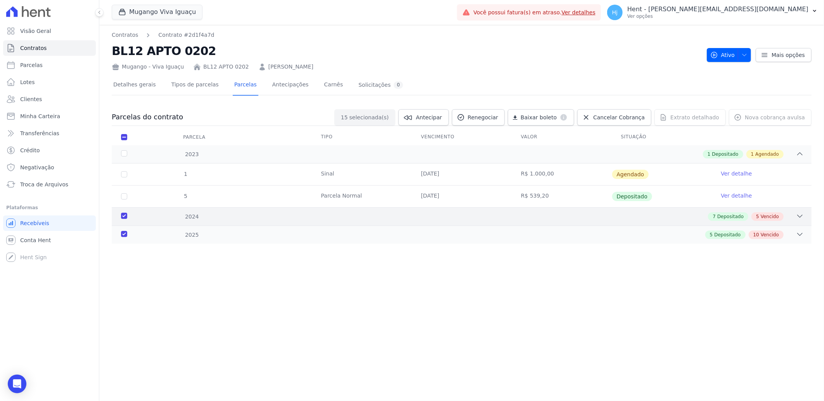
click at [774, 216] on span "Vencido" at bounding box center [770, 216] width 18 height 7
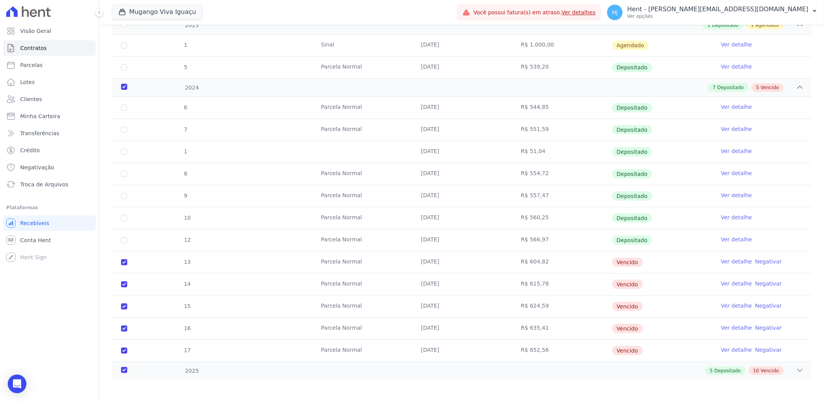
scroll to position [131, 0]
click at [796, 368] on icon at bounding box center [800, 369] width 8 height 8
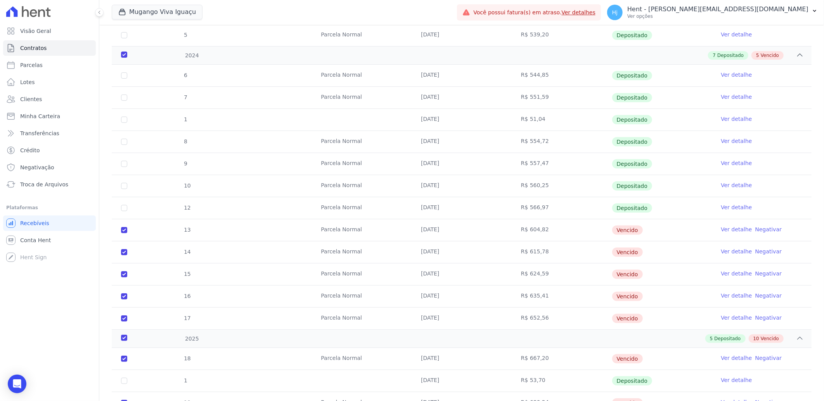
scroll to position [0, 0]
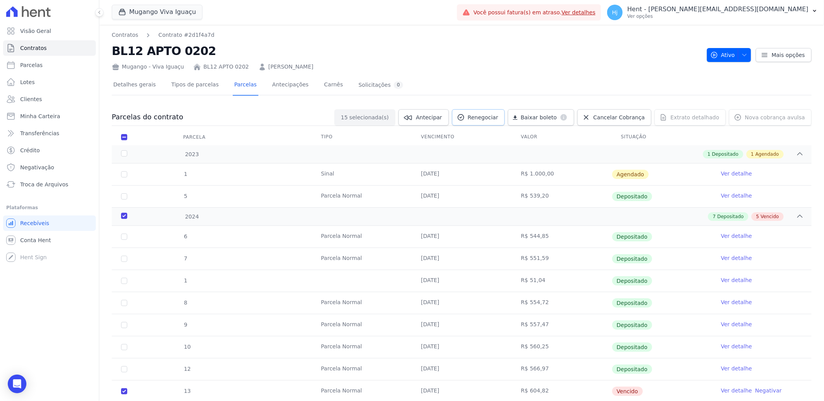
click at [493, 118] on span "Renegociar" at bounding box center [483, 118] width 31 height 8
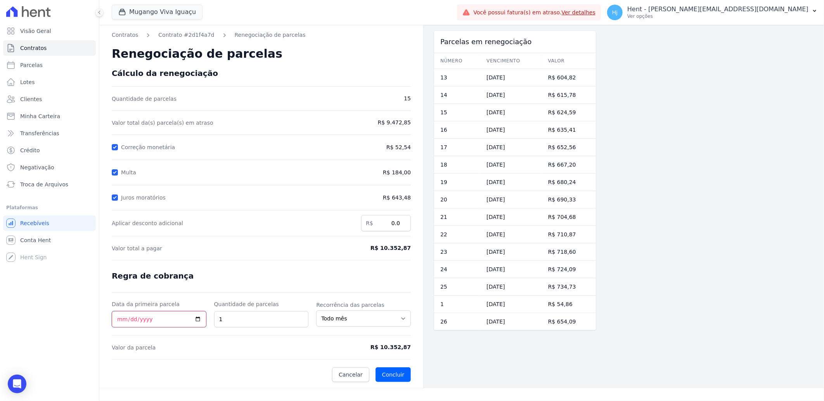
click at [120, 321] on input "Data da primeira parcela" at bounding box center [159, 319] width 95 height 16
type input "[DATE]"
click at [226, 321] on input "25" at bounding box center [261, 319] width 95 height 16
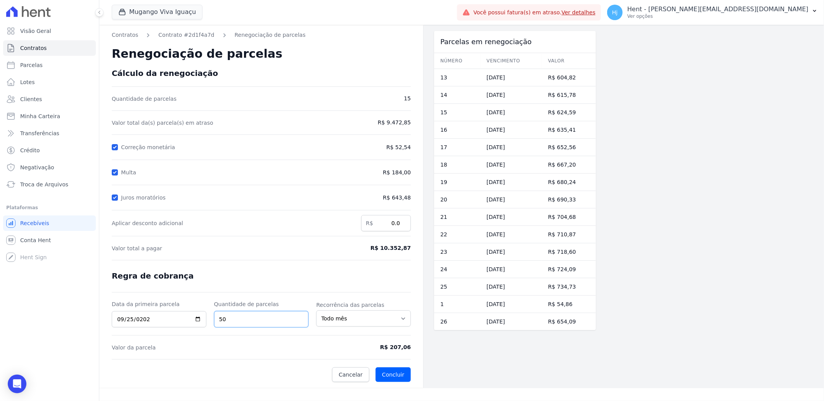
click at [226, 321] on input "50" at bounding box center [261, 319] width 95 height 16
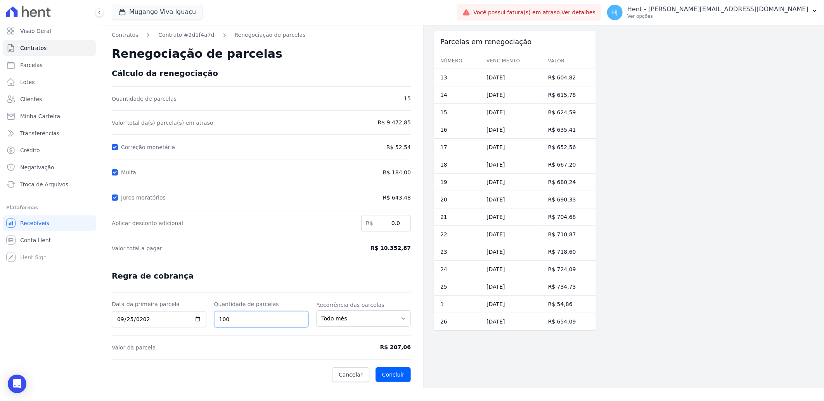
type input "100"
click at [345, 375] on span "Cancelar" at bounding box center [351, 375] width 24 height 8
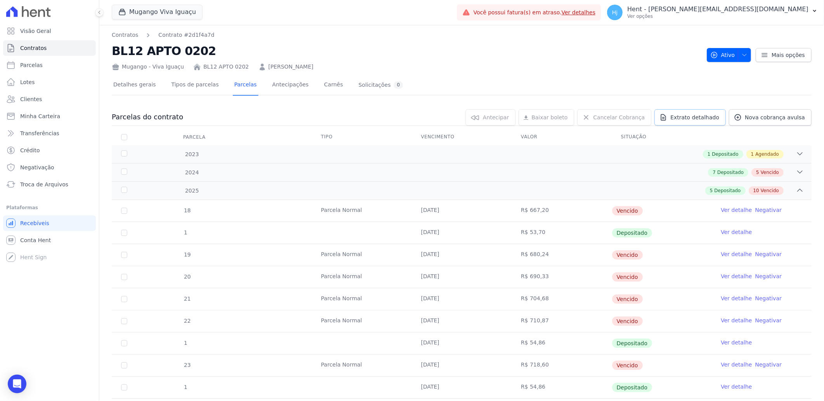
click at [701, 118] on span "Extrato detalhado" at bounding box center [694, 118] width 49 height 8
click at [782, 115] on span "Exportar PDF" at bounding box center [798, 118] width 41 height 8
